Goal: Information Seeking & Learning: Learn about a topic

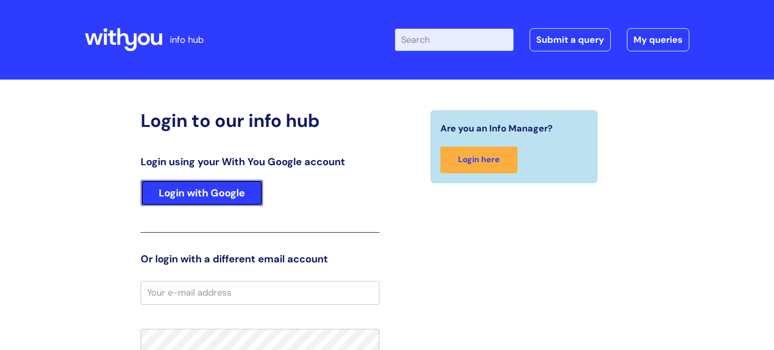
click at [168, 202] on link "Login with Google" at bounding box center [202, 193] width 123 height 26
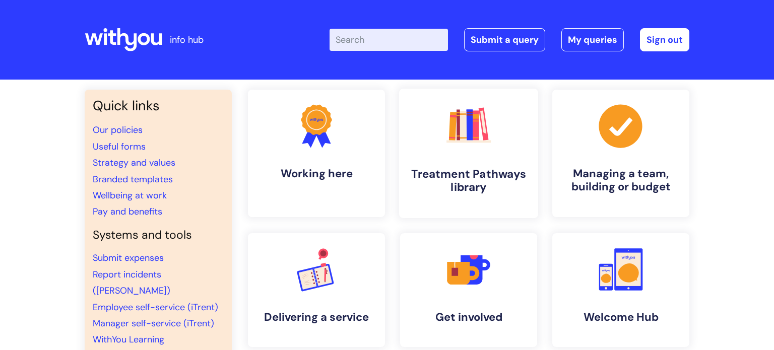
click at [471, 128] on rect at bounding box center [469, 124] width 7 height 31
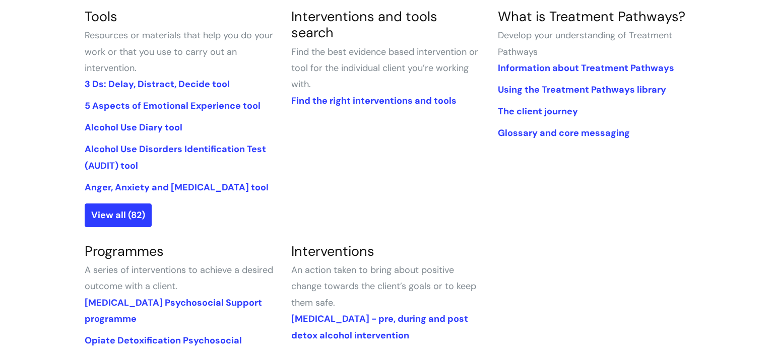
scroll to position [262, 0]
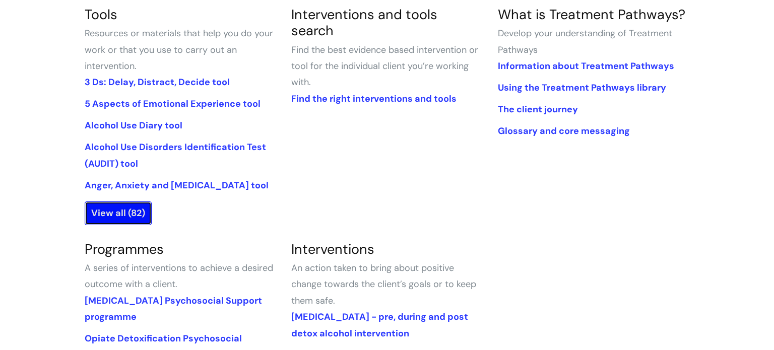
click at [117, 214] on link "View all (82)" at bounding box center [118, 213] width 67 height 23
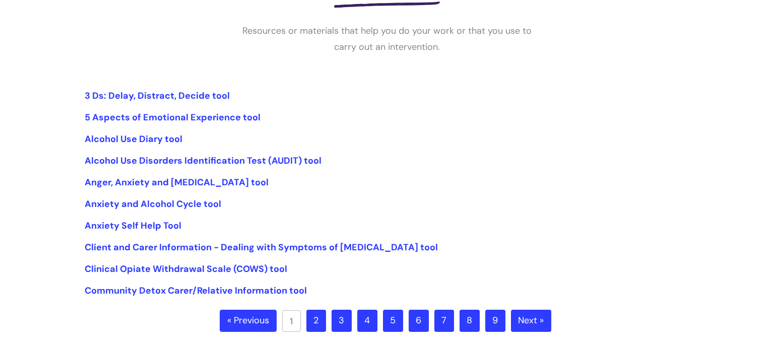
scroll to position [202, 0]
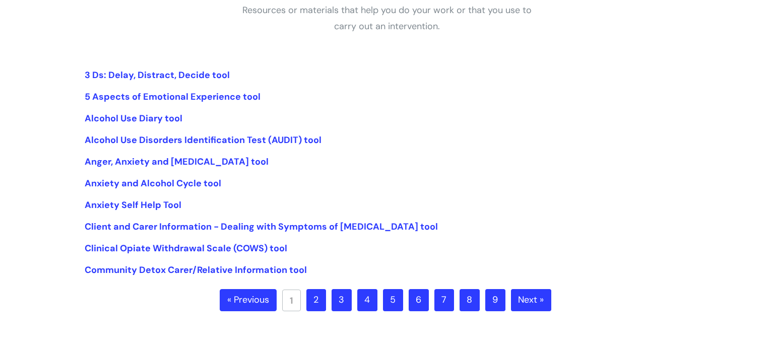
click at [314, 304] on link "2" at bounding box center [317, 300] width 20 height 22
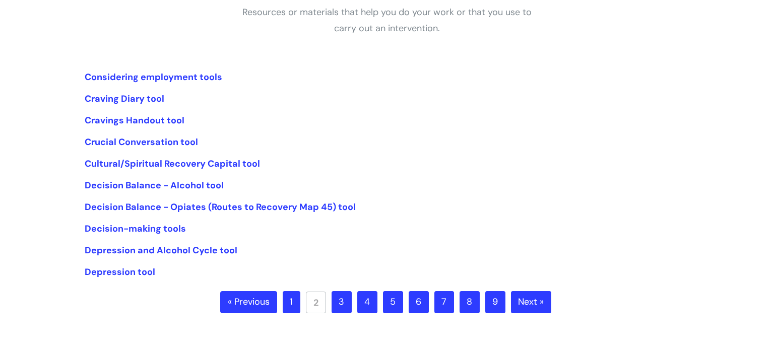
scroll to position [202, 0]
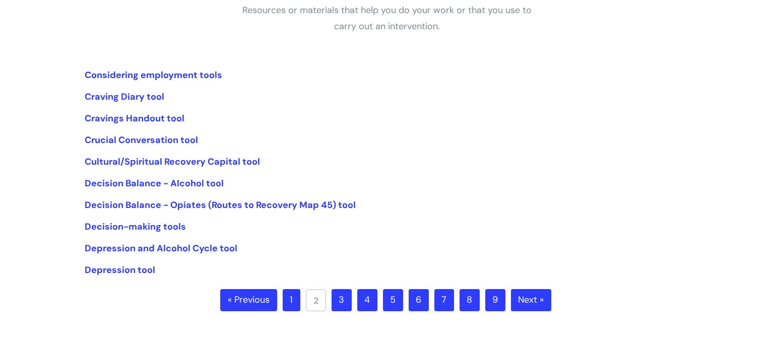
click at [343, 300] on link "3" at bounding box center [342, 300] width 20 height 22
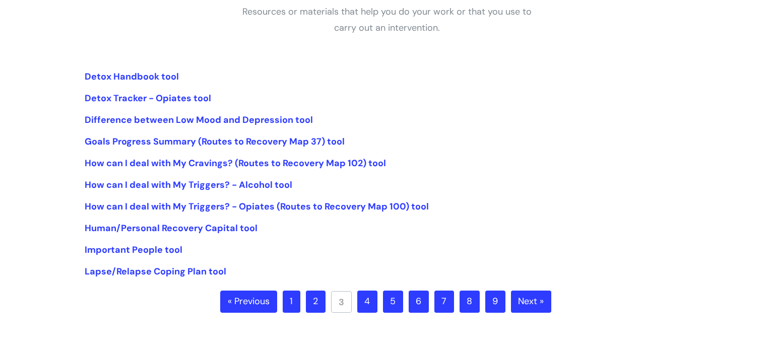
scroll to position [202, 0]
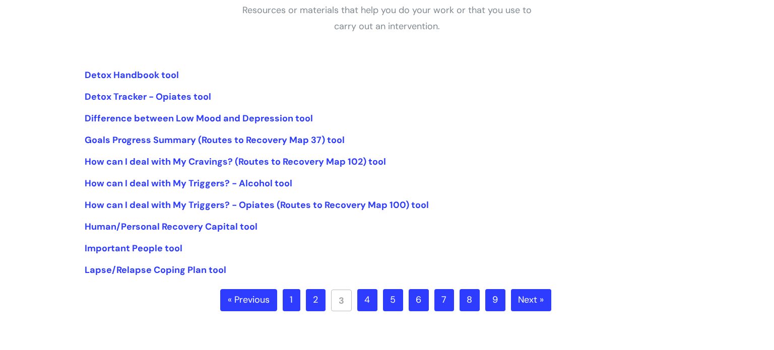
click at [367, 299] on link "4" at bounding box center [367, 300] width 20 height 22
